Goal: Task Accomplishment & Management: Use online tool/utility

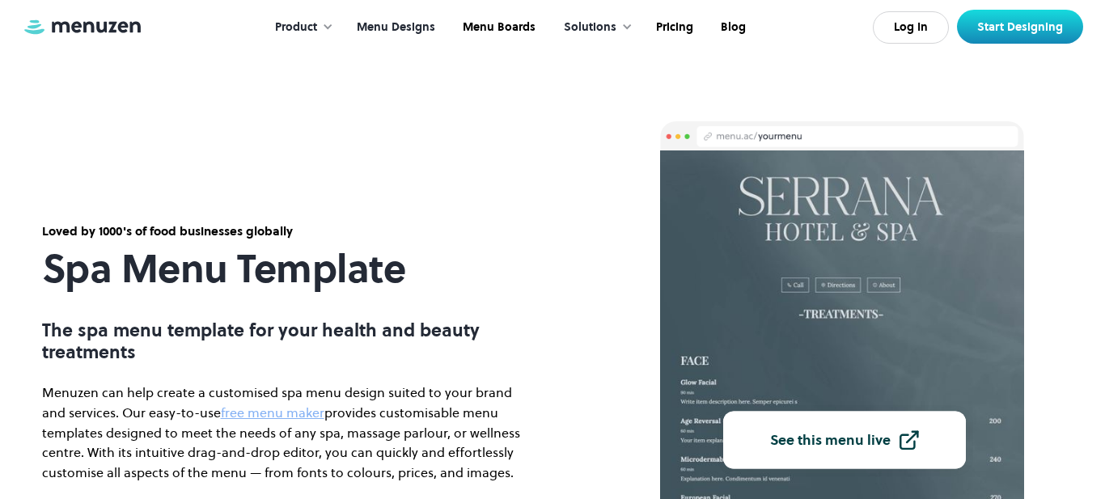
click at [365, 27] on link "Menu Designs" at bounding box center [394, 27] width 106 height 50
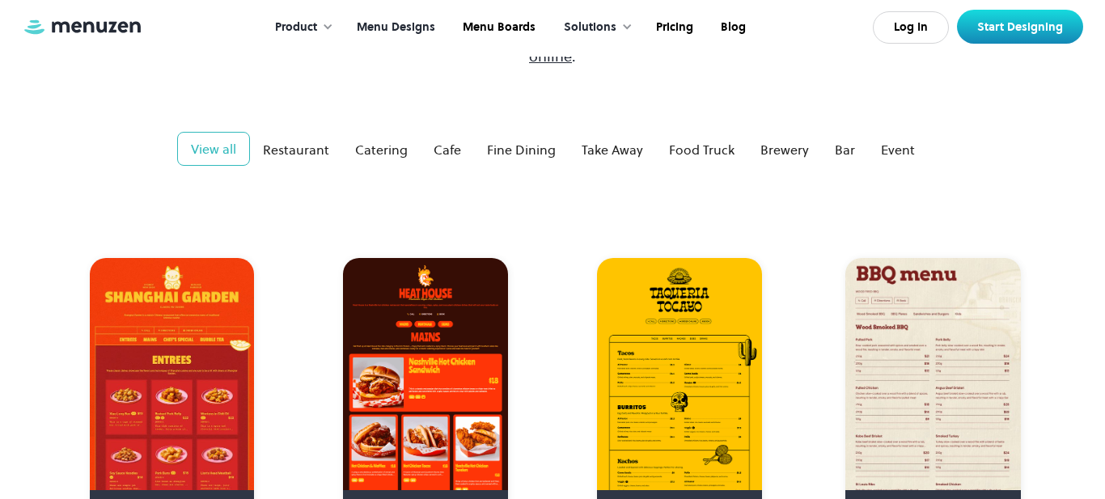
scroll to position [270, 0]
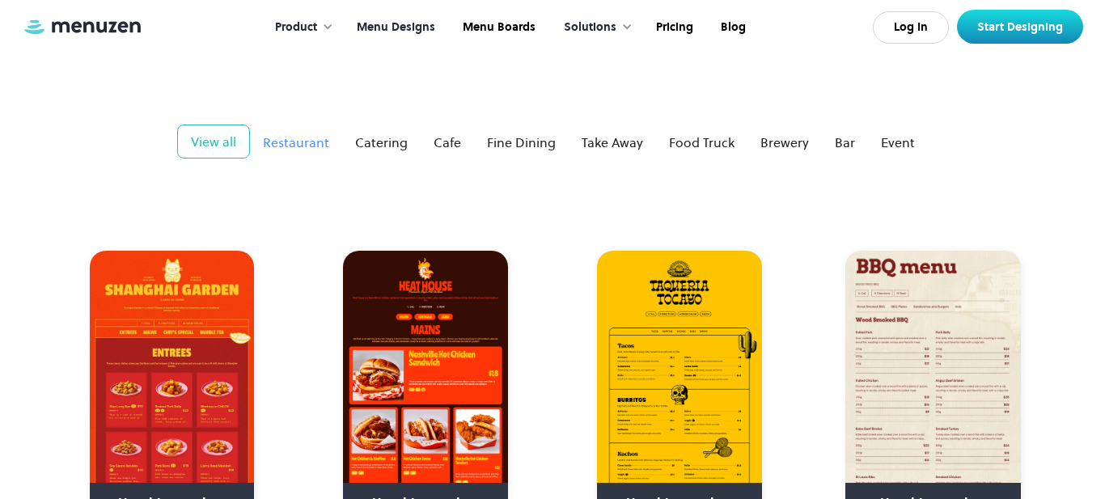
click at [257, 126] on link "Restaurant" at bounding box center [296, 142] width 92 height 32
click at [235, 133] on div "View all" at bounding box center [212, 142] width 45 height 19
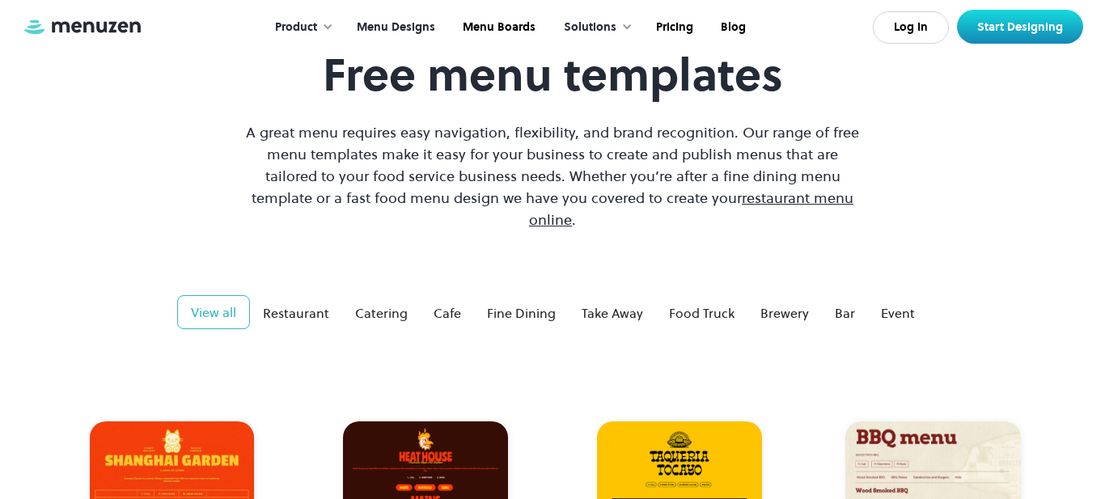
scroll to position [0, 0]
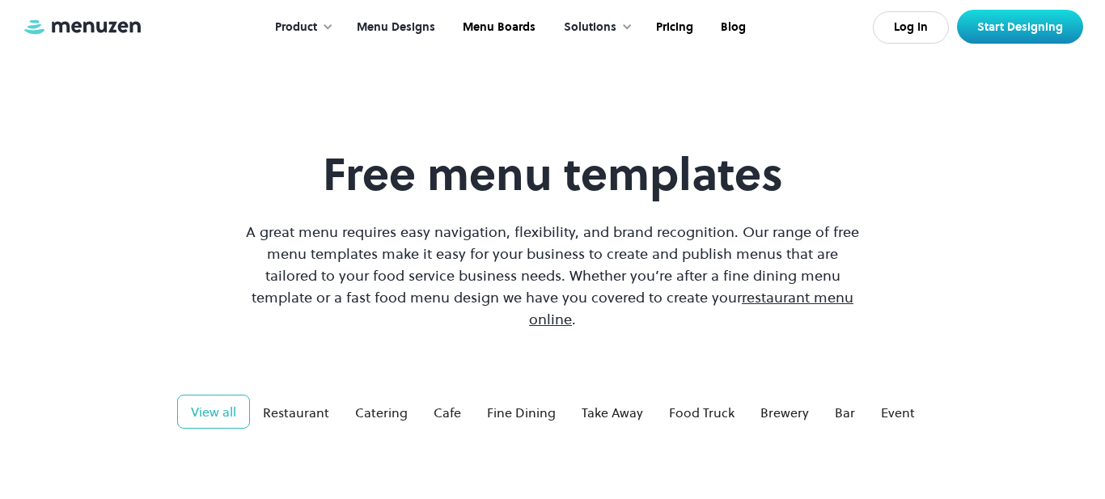
click at [304, 26] on div "Product" at bounding box center [296, 28] width 42 height 18
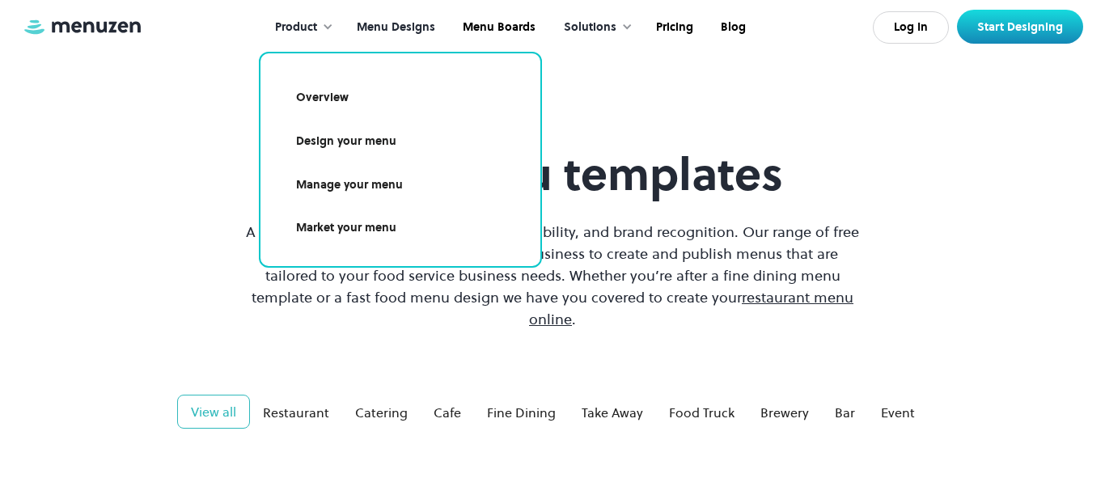
click at [316, 143] on link "Design your menu" at bounding box center [400, 141] width 241 height 37
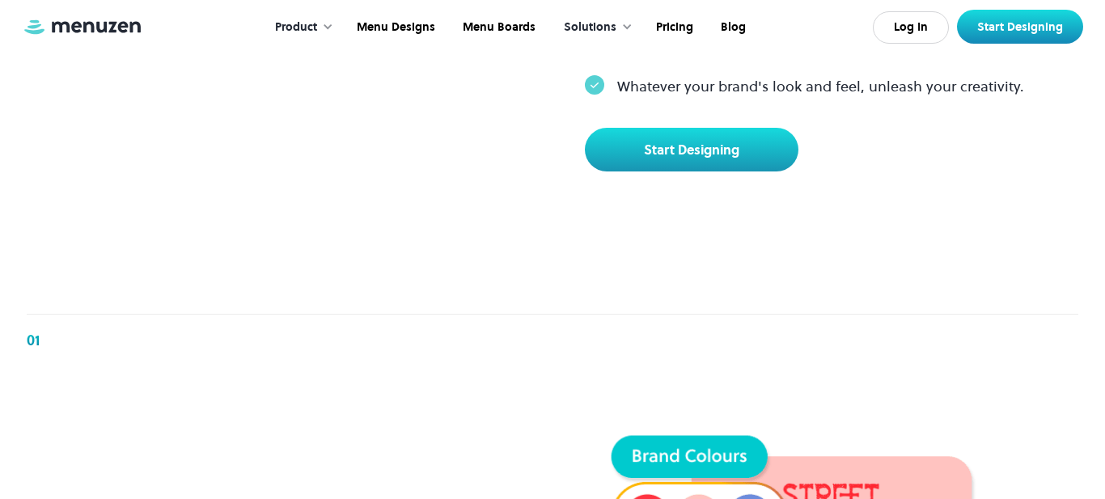
scroll to position [825, 0]
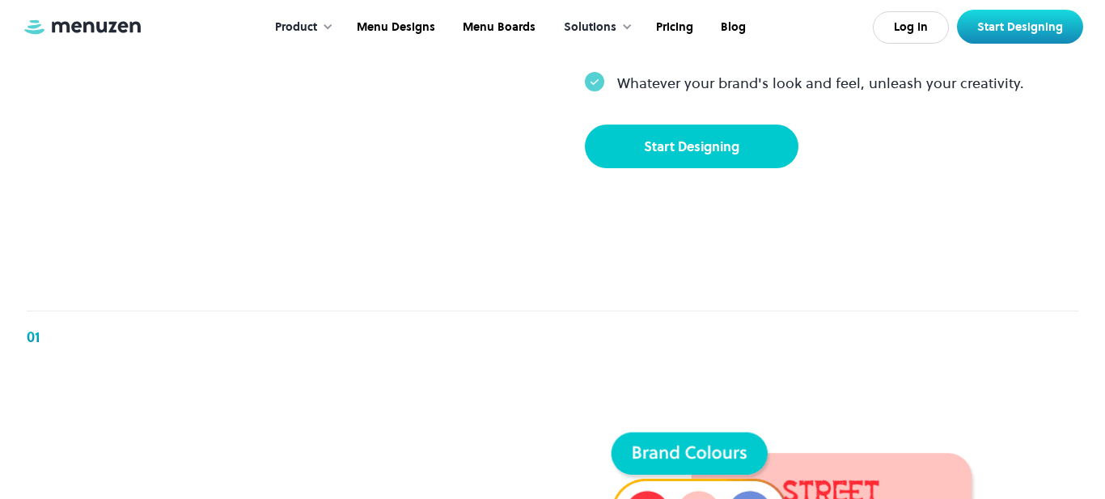
click at [711, 168] on link "Start Designing" at bounding box center [692, 147] width 214 height 44
